Goal: Task Accomplishment & Management: Manage account settings

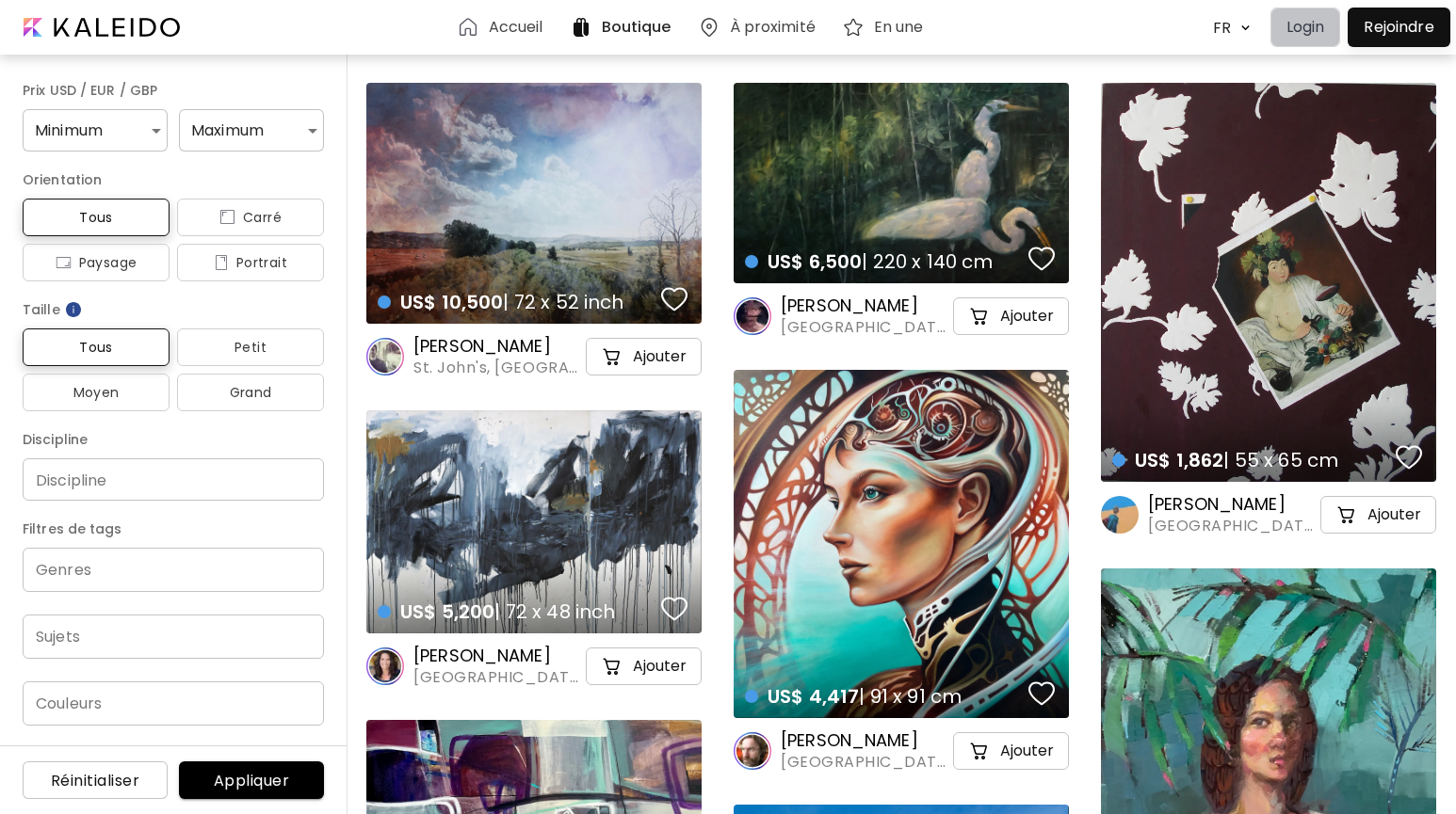
click at [1311, 31] on p "Login" at bounding box center [1305, 27] width 39 height 22
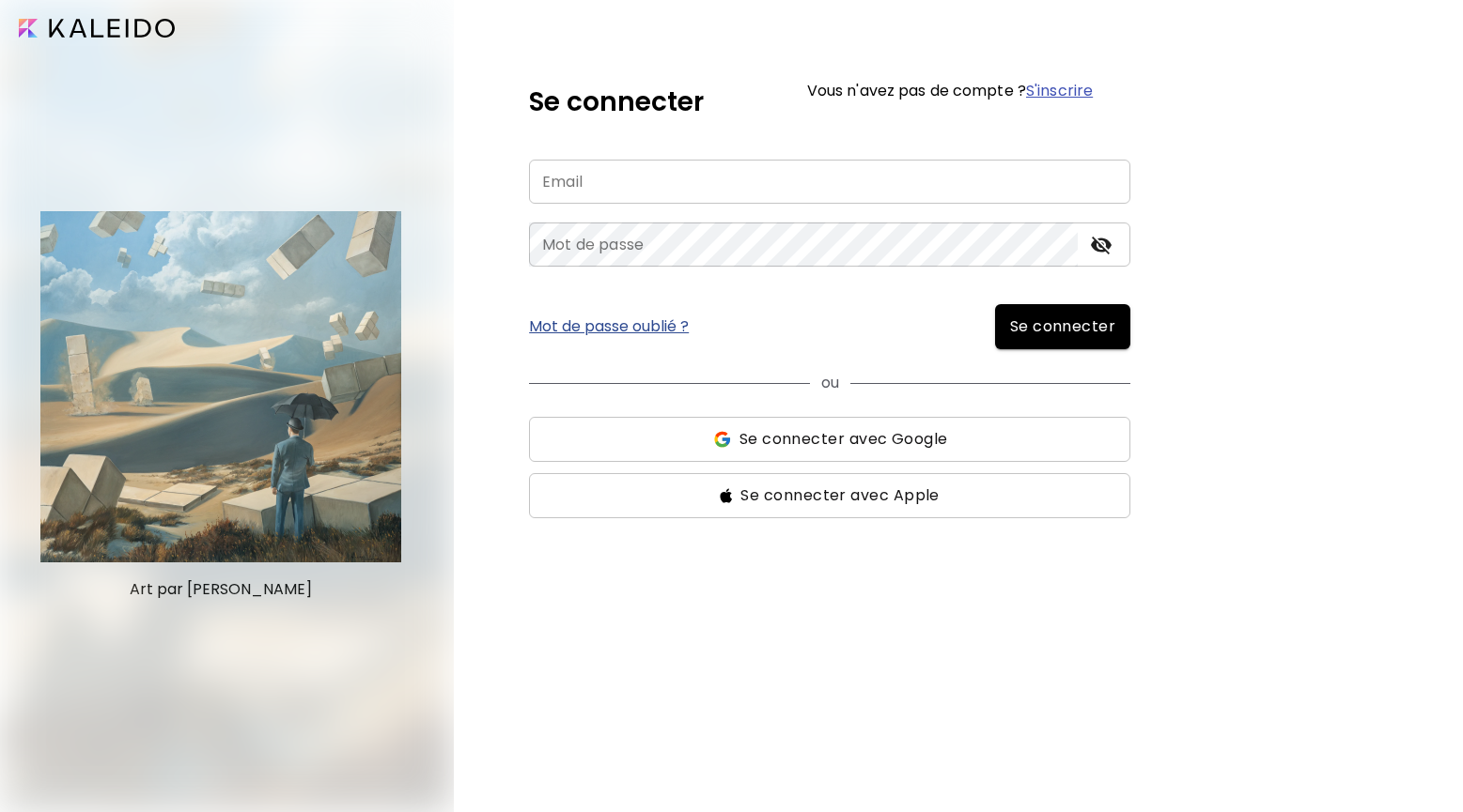
type input "**********"
click at [1054, 332] on span "Se connecter" at bounding box center [1063, 326] width 106 height 22
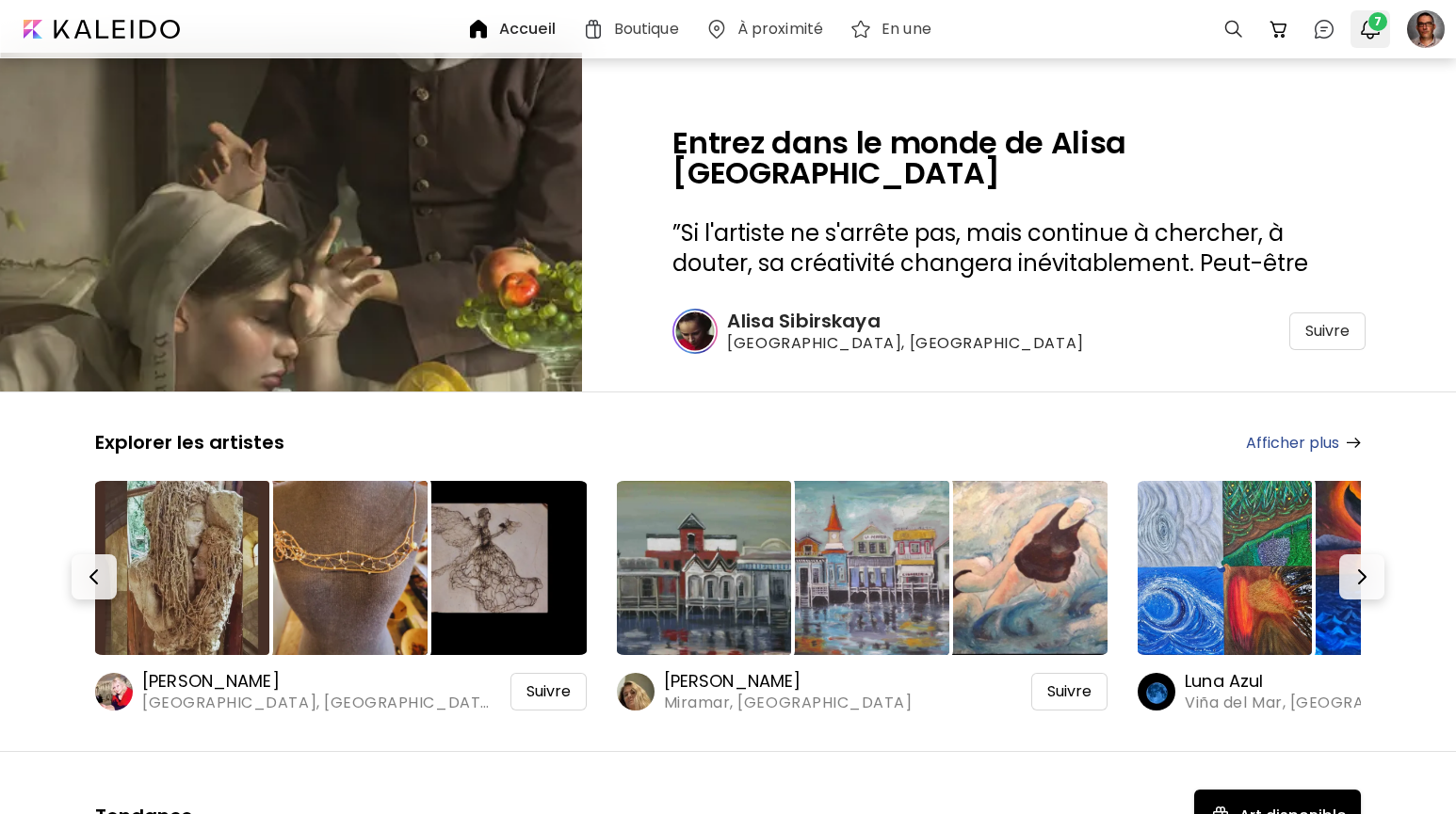
click at [1373, 30] on img "button" at bounding box center [1369, 29] width 22 height 22
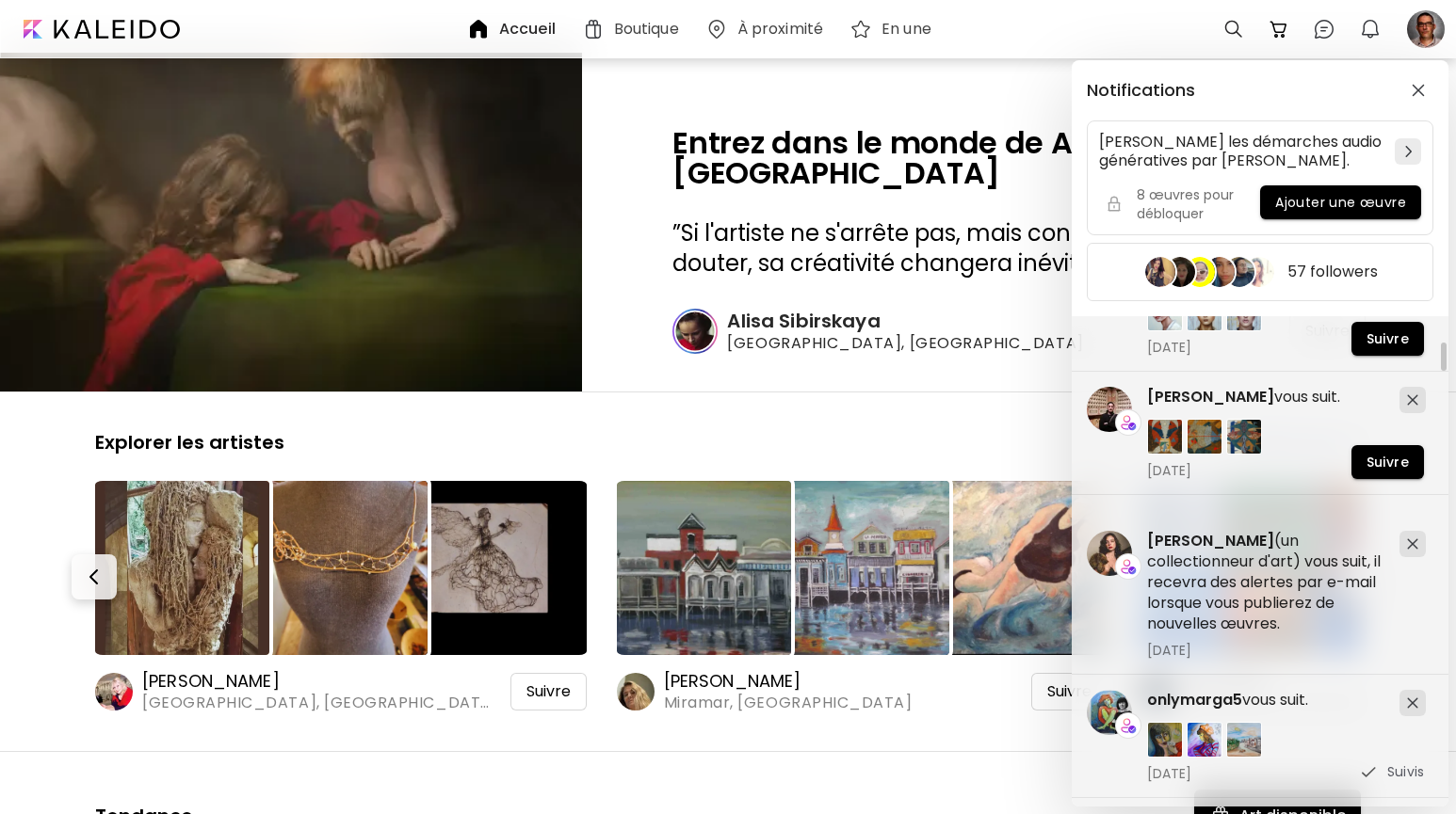
scroll to position [470, 0]
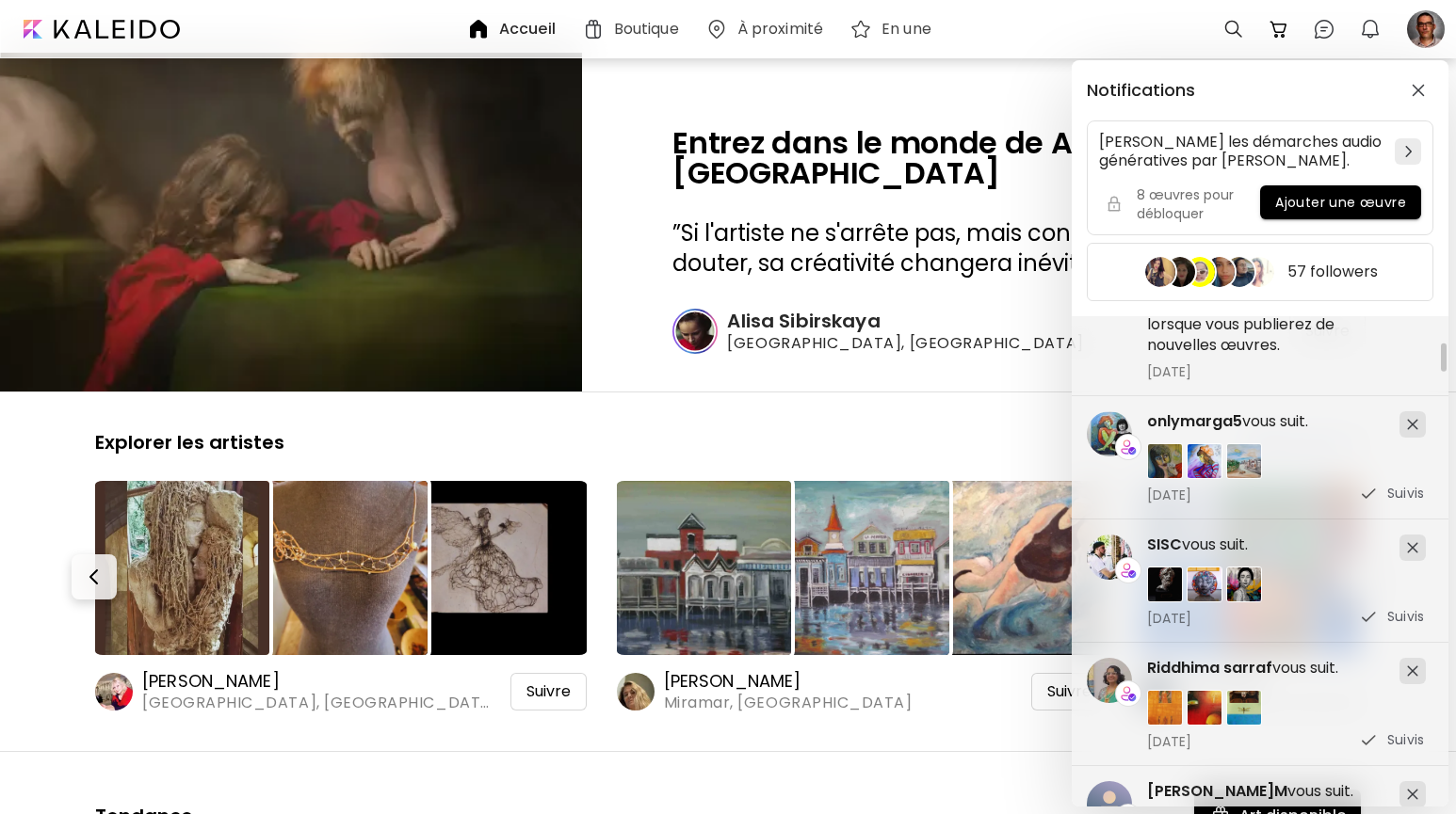
click at [14, 595] on div "Notifications [PERSON_NAME] les démarches audio génératives par [PERSON_NAME]. …" at bounding box center [728, 407] width 1456 height 814
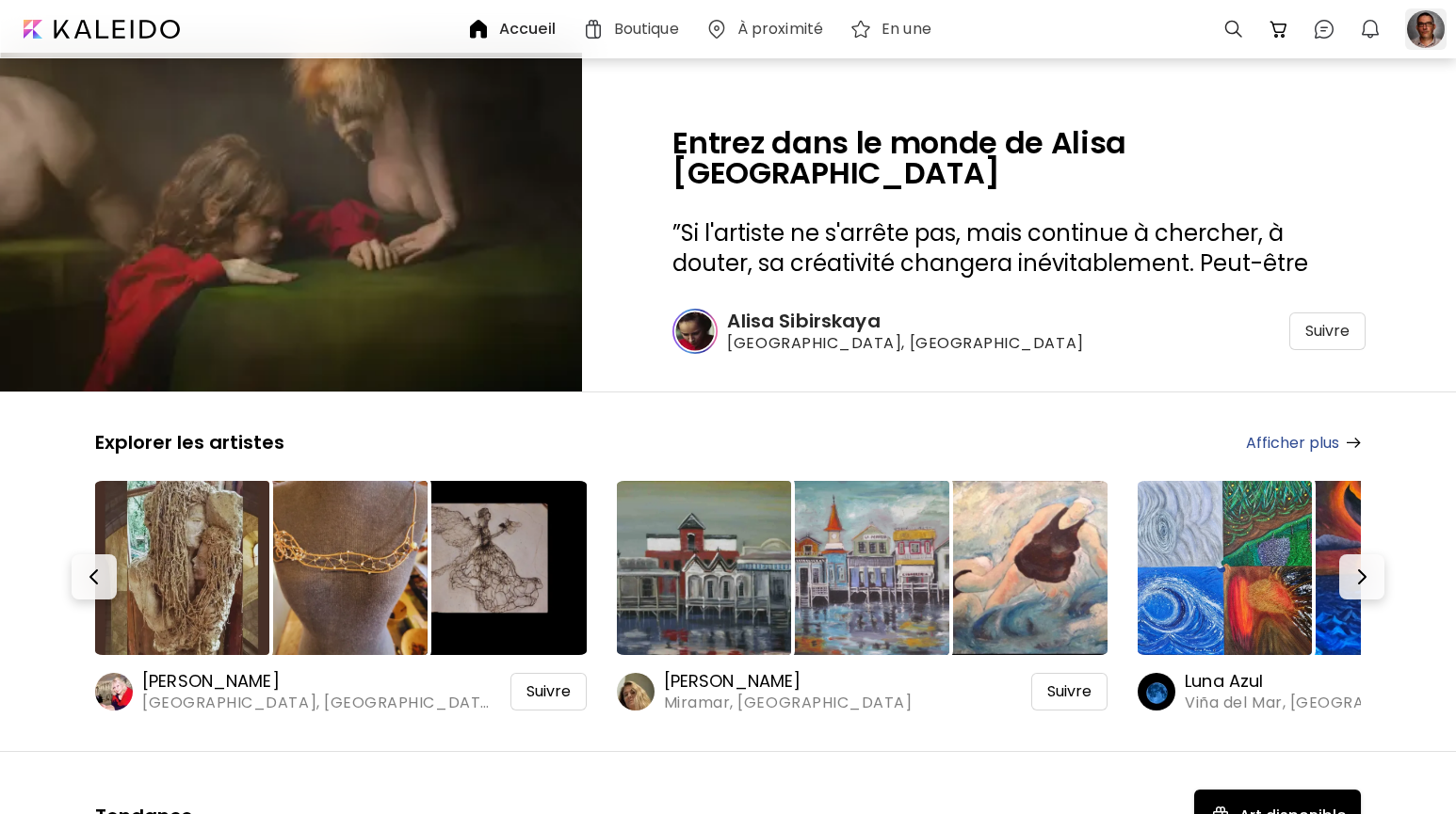
click at [1432, 26] on div at bounding box center [1425, 29] width 41 height 41
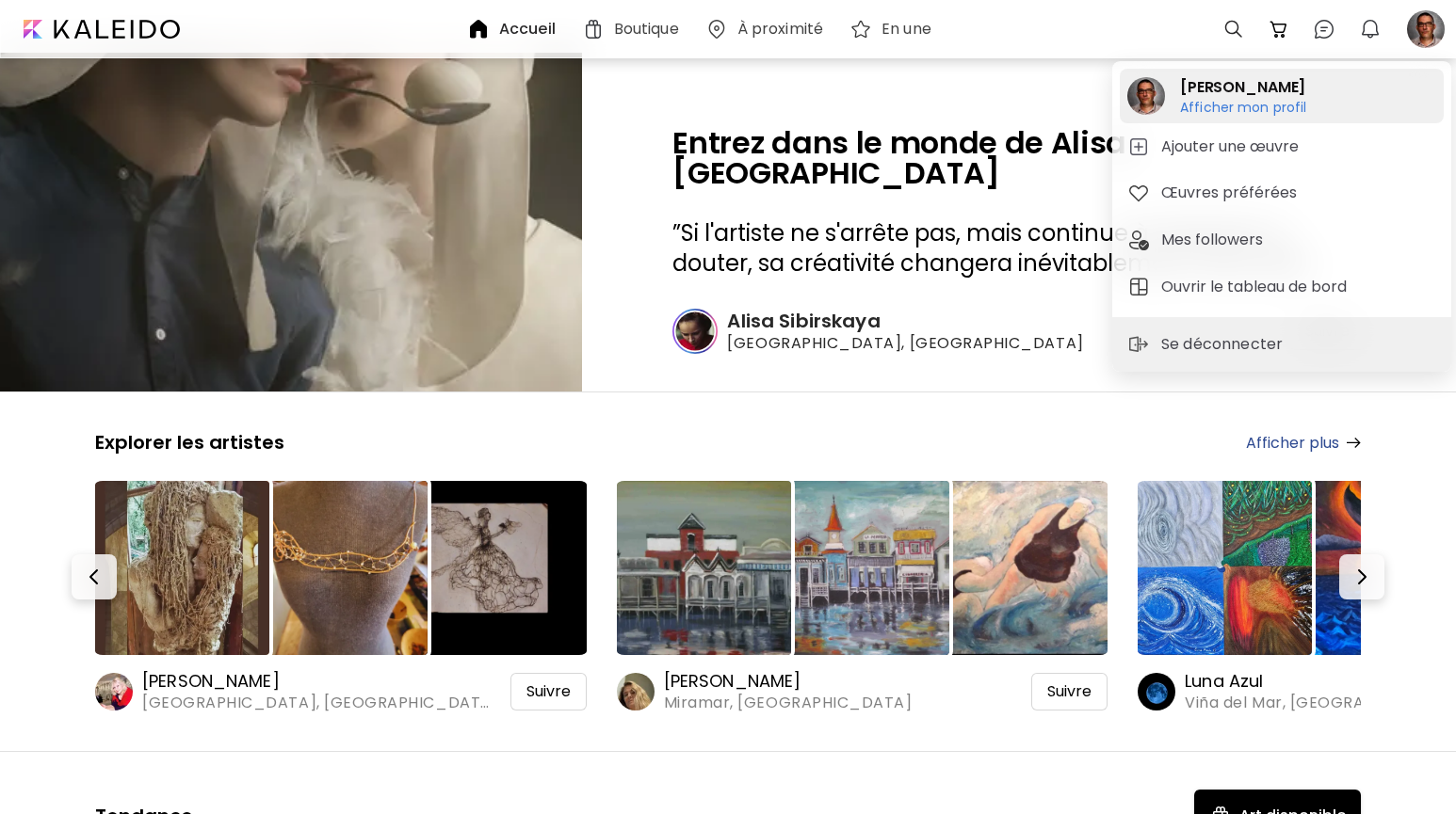
click at [1276, 91] on h2 "[PERSON_NAME]" at bounding box center [1244, 87] width 127 height 22
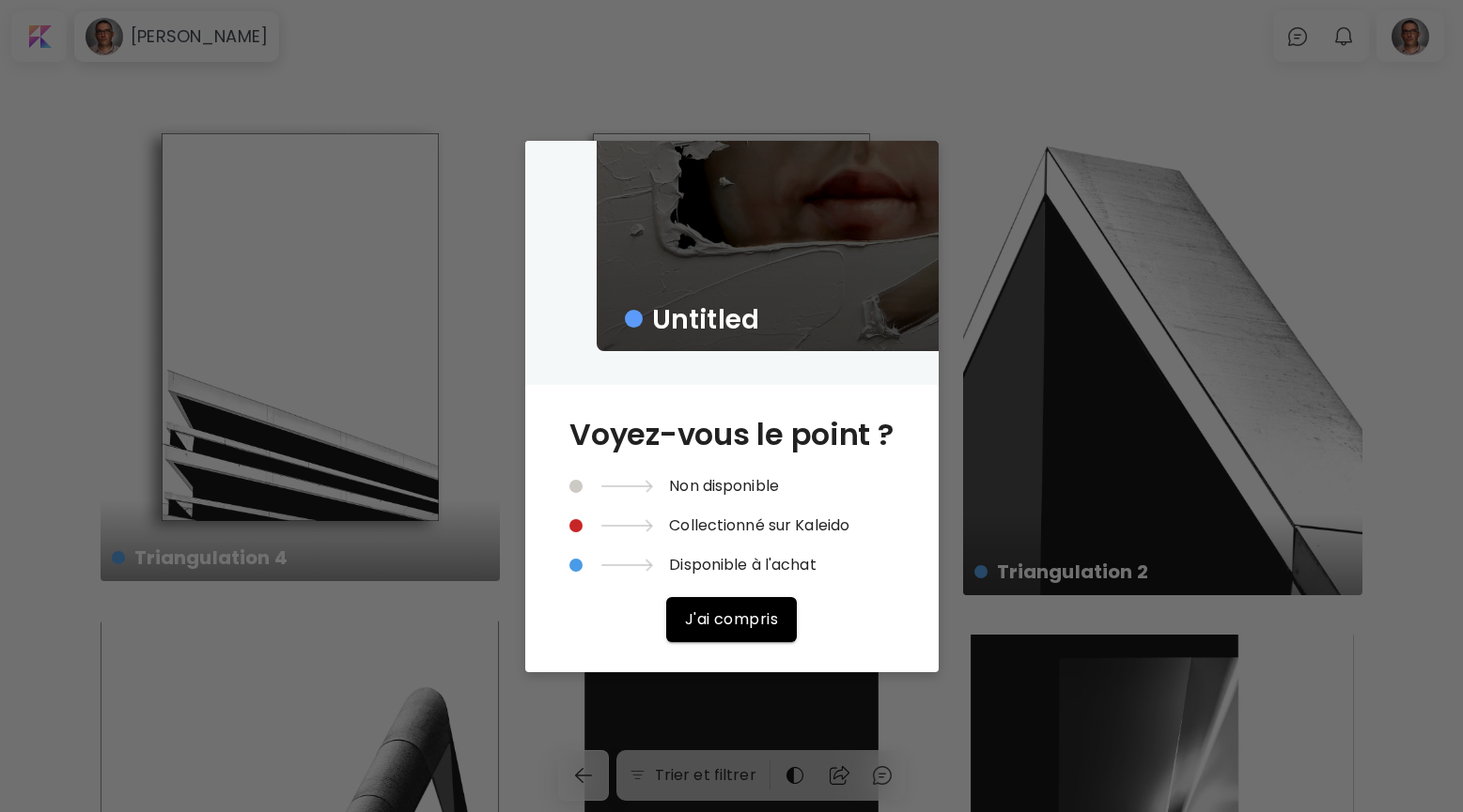
click at [37, 346] on div "Untitled Voyez-vous le point ? Non disponible Collectionné sur Kaleido Disponib…" at bounding box center [732, 406] width 1463 height 812
click at [693, 622] on span "J'ai compris" at bounding box center [732, 619] width 94 height 19
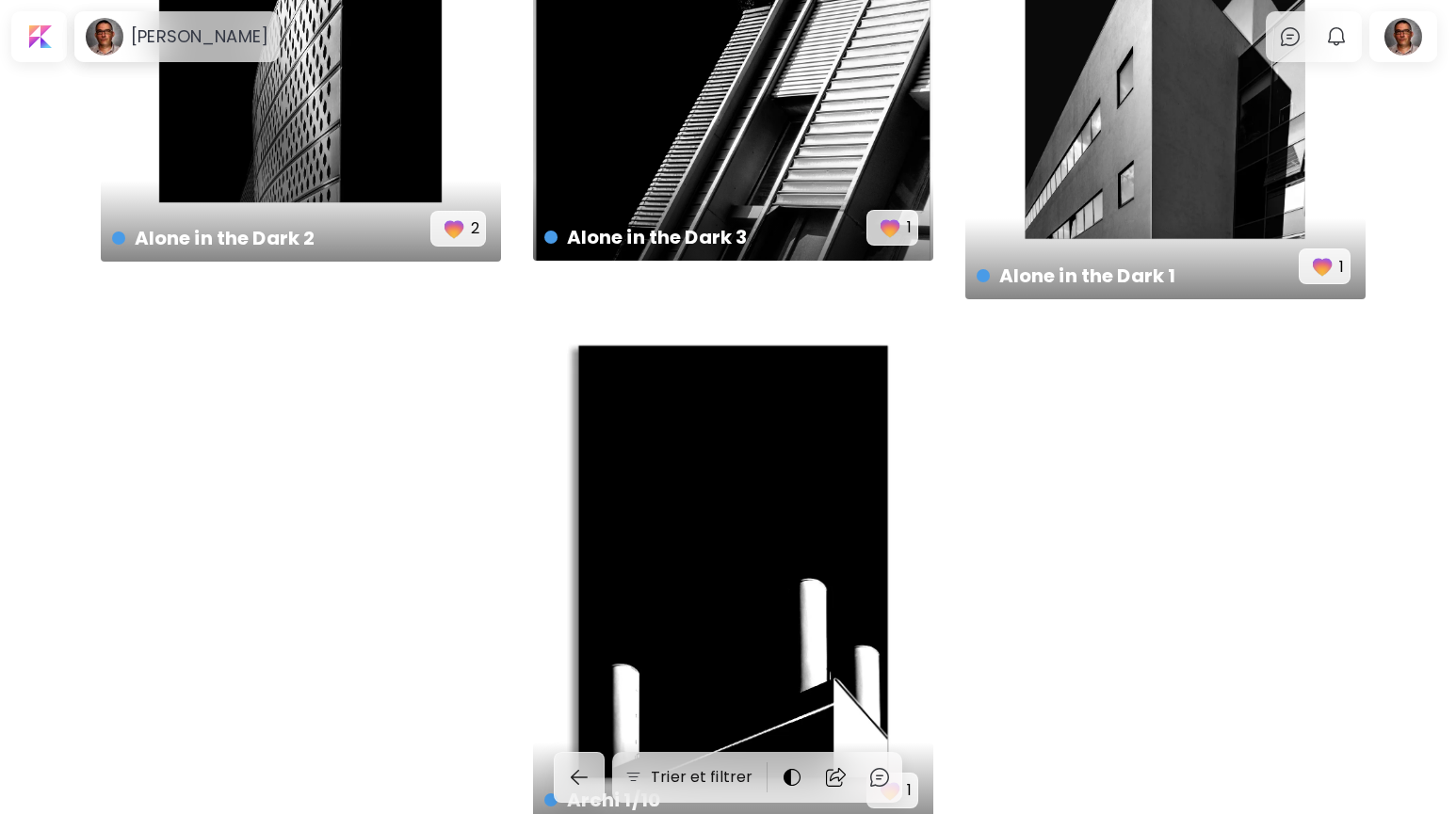
scroll to position [1549, 0]
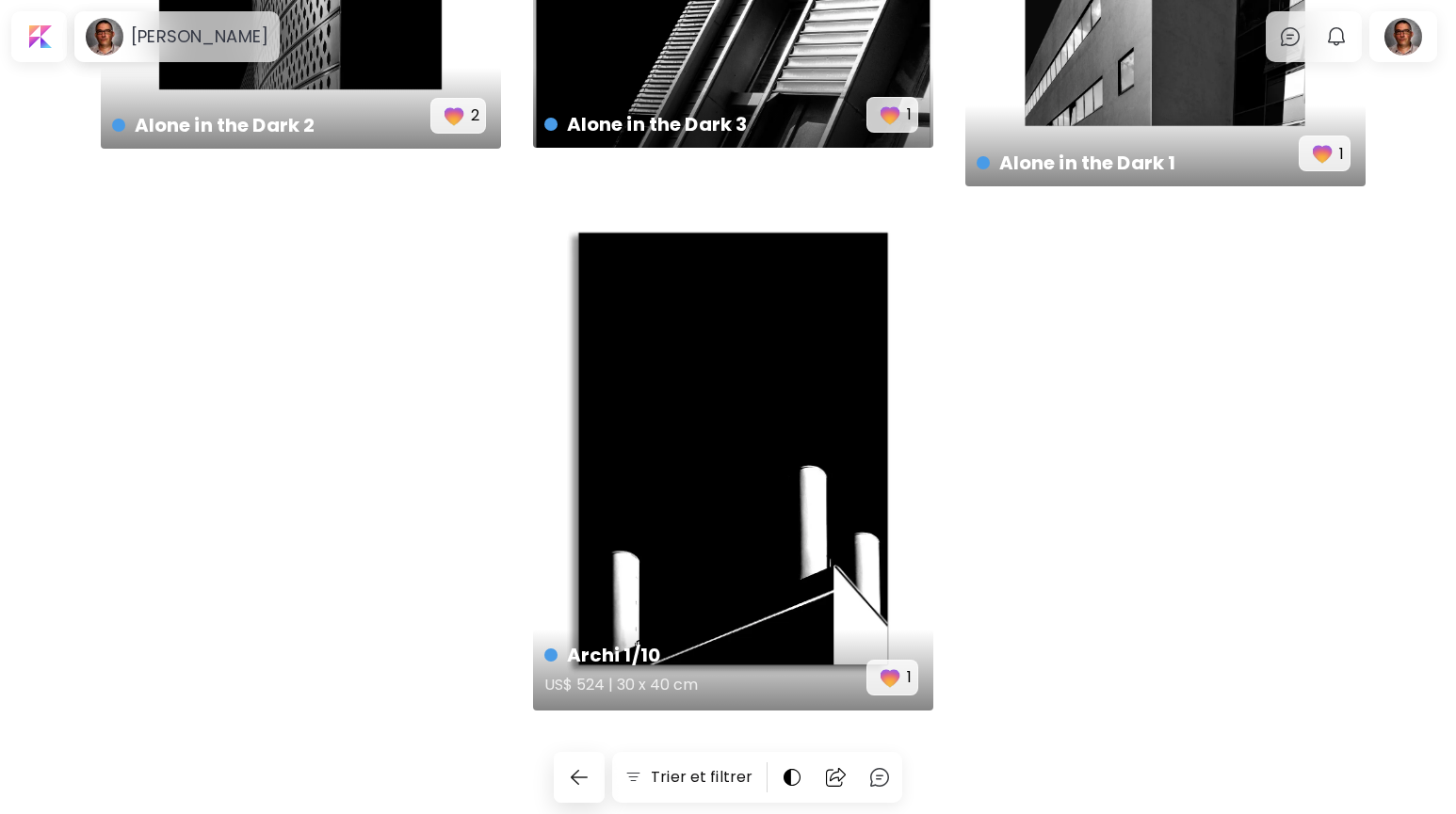
click at [885, 680] on img "button" at bounding box center [890, 677] width 26 height 26
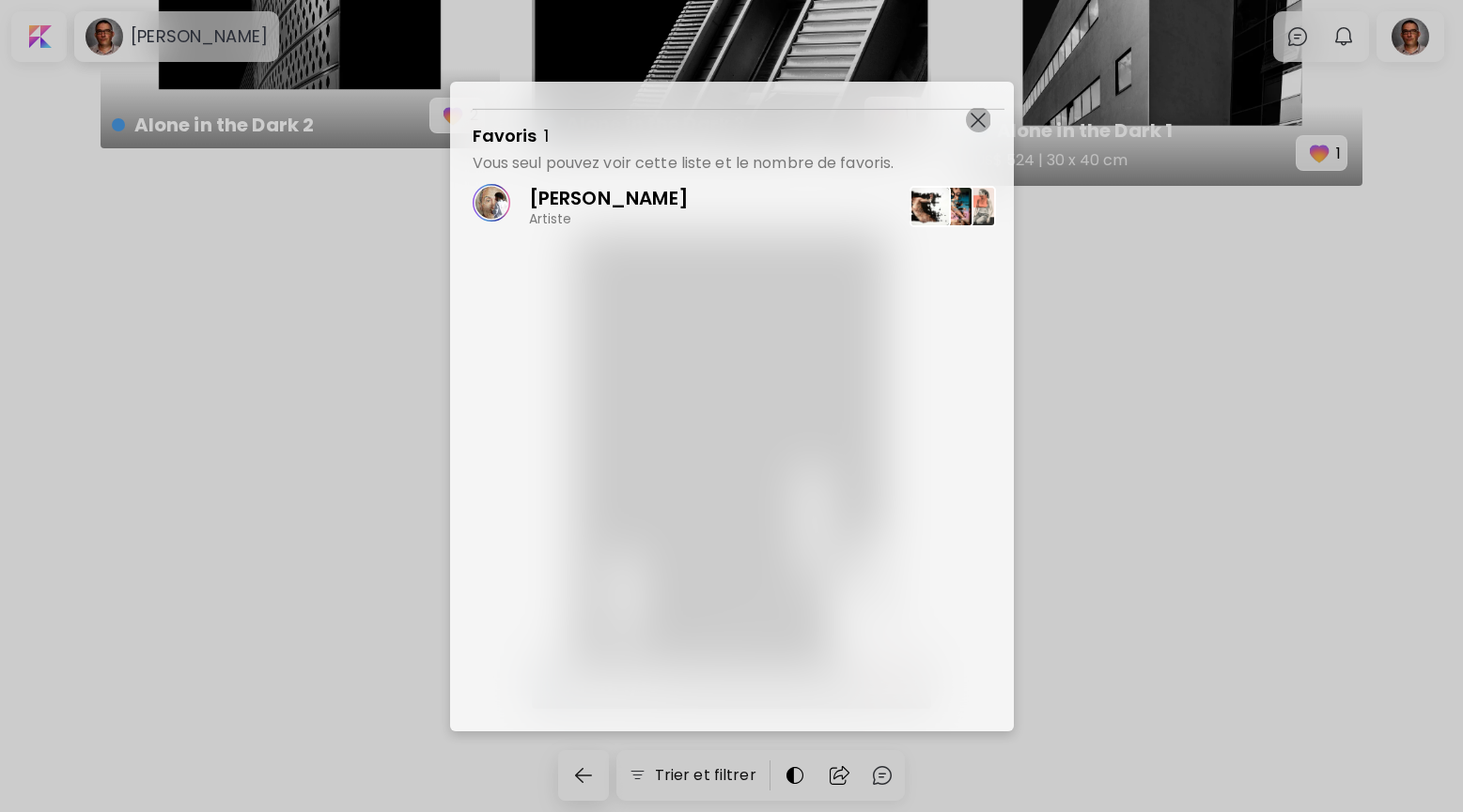
drag, startPoint x: 985, startPoint y: 111, endPoint x: 978, endPoint y: 185, distance: 74.3
click at [984, 112] on button "button" at bounding box center [977, 119] width 24 height 24
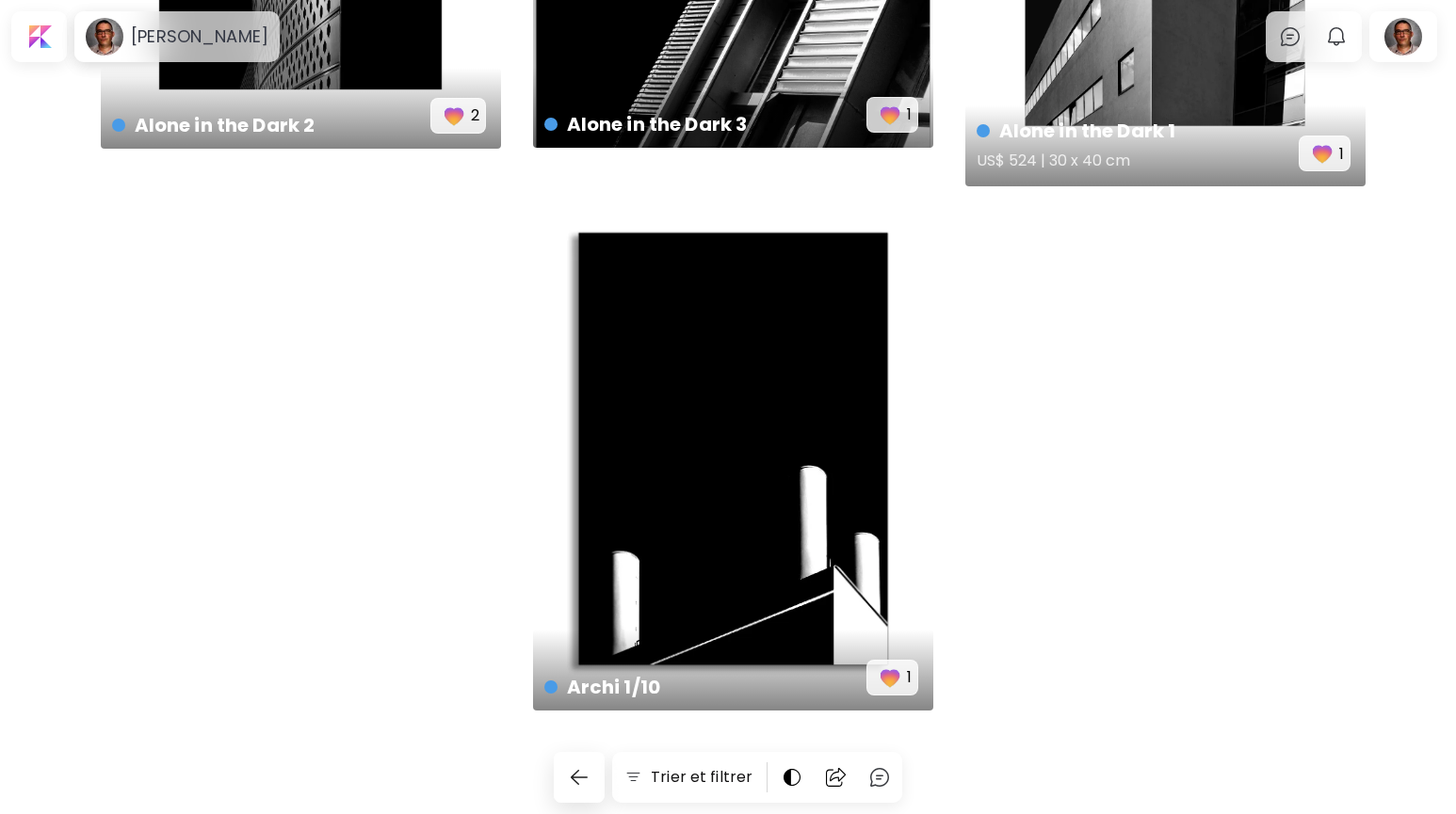
click at [1327, 156] on img "button" at bounding box center [1322, 152] width 26 height 26
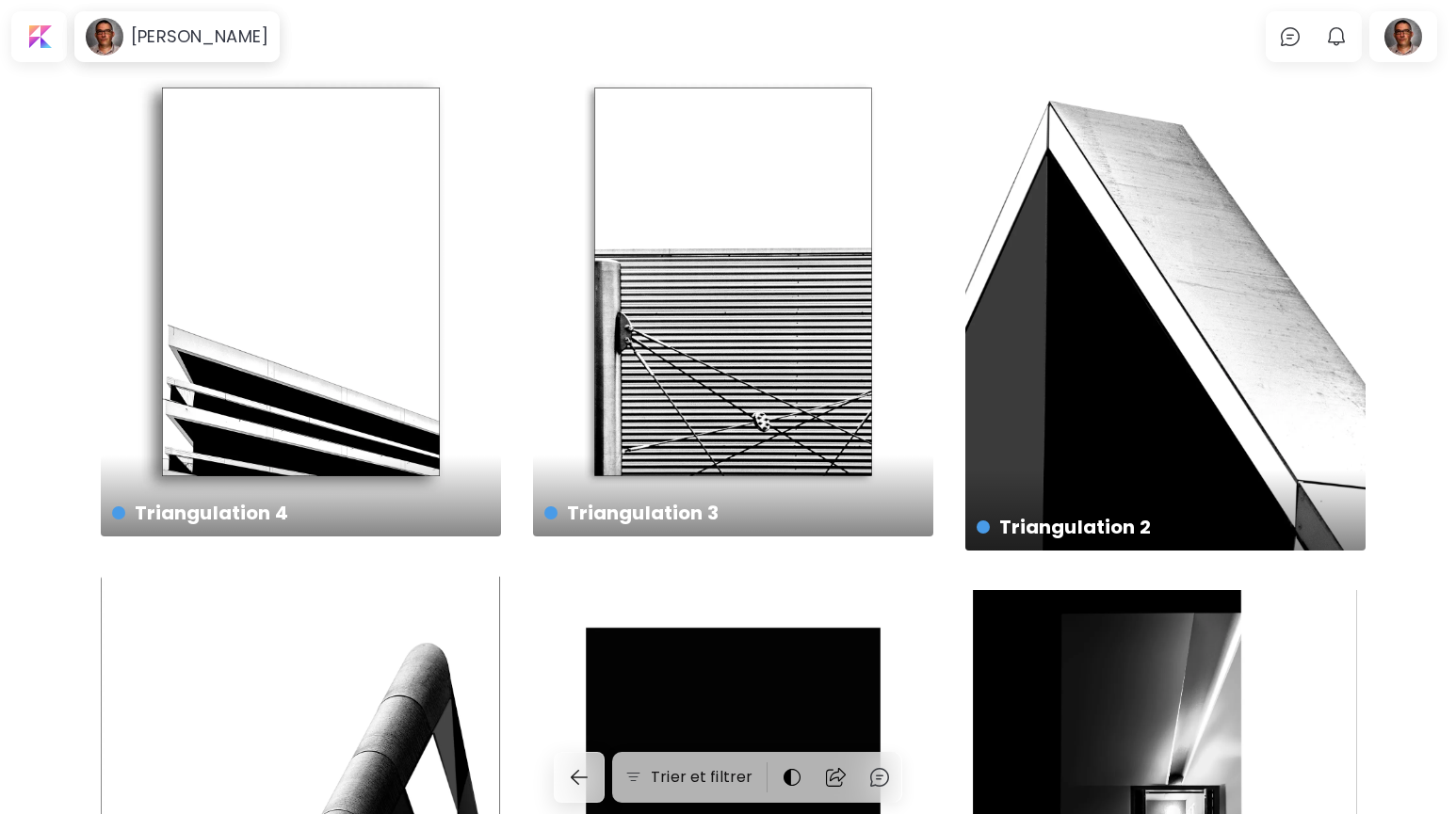
scroll to position [0, 0]
